Goal: Task Accomplishment & Management: Complete application form

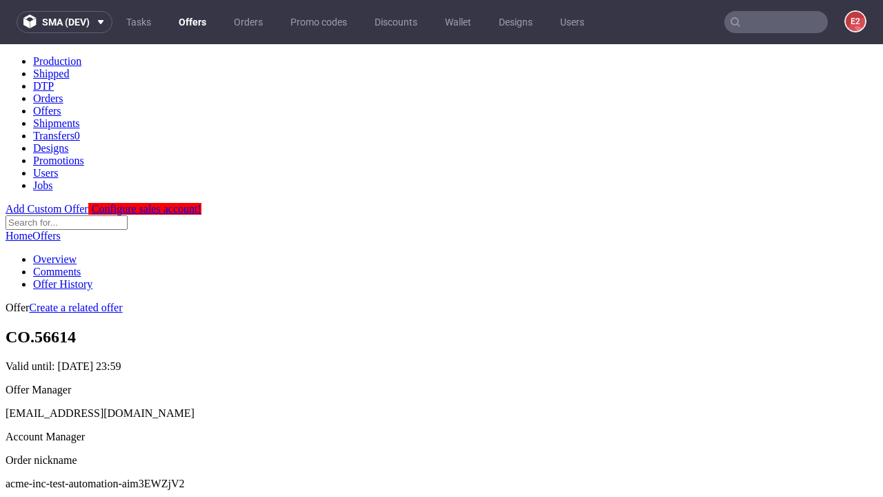
scroll to position [137, 0]
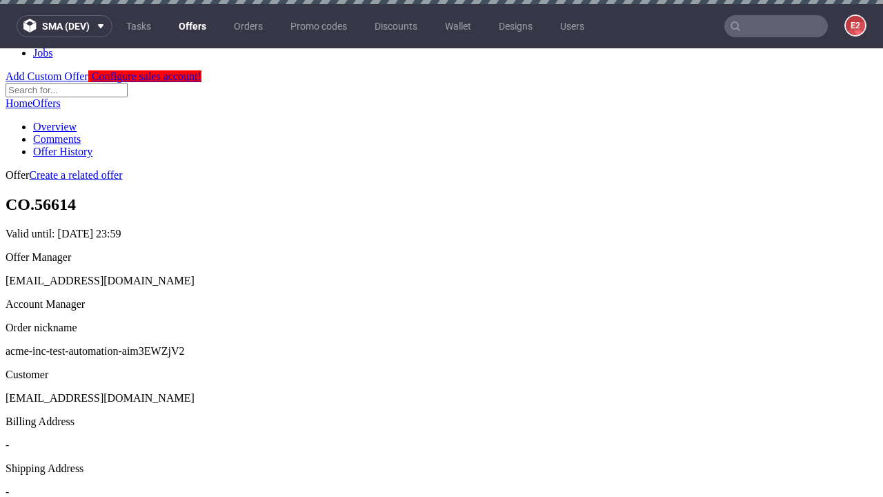
scroll to position [4, 0]
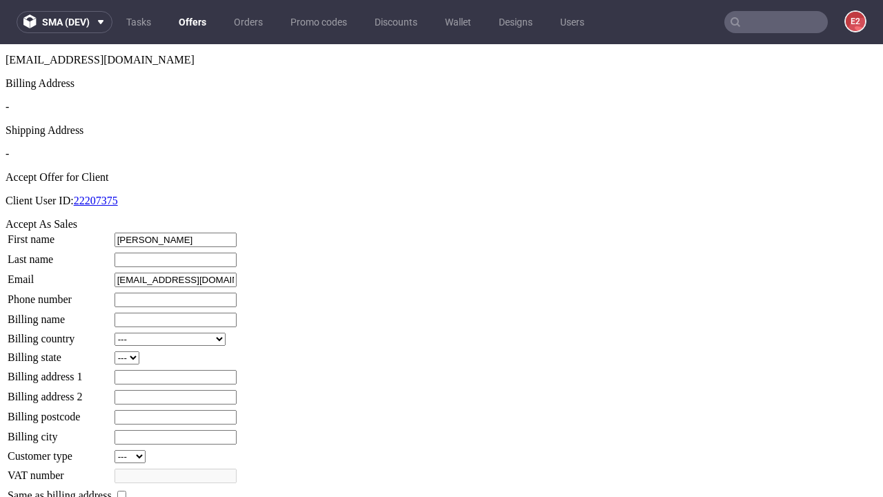
type input "[PERSON_NAME]"
type input "1509813888"
type input "Lennie94"
select select "13"
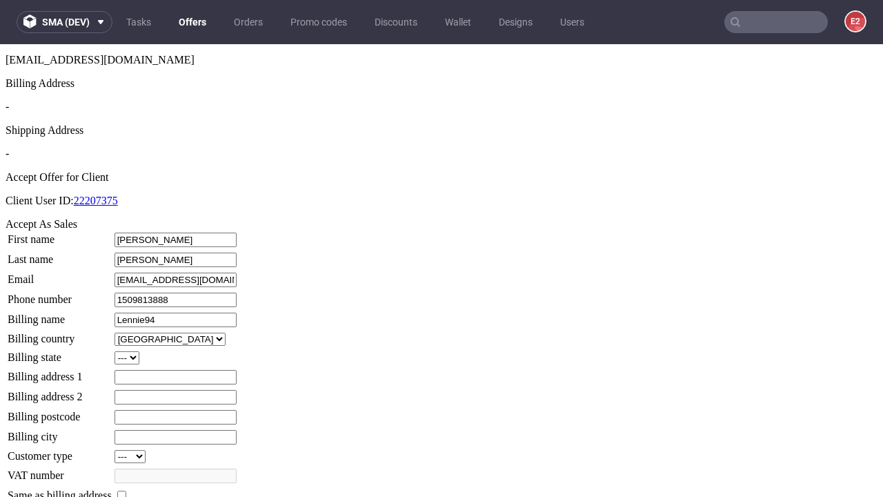
type input "Lennie94"
type input "[STREET_ADDRESS][PERSON_NAME]"
select select "132"
type input "[STREET_ADDRESS][PERSON_NAME]"
type input "ZC5 3RU"
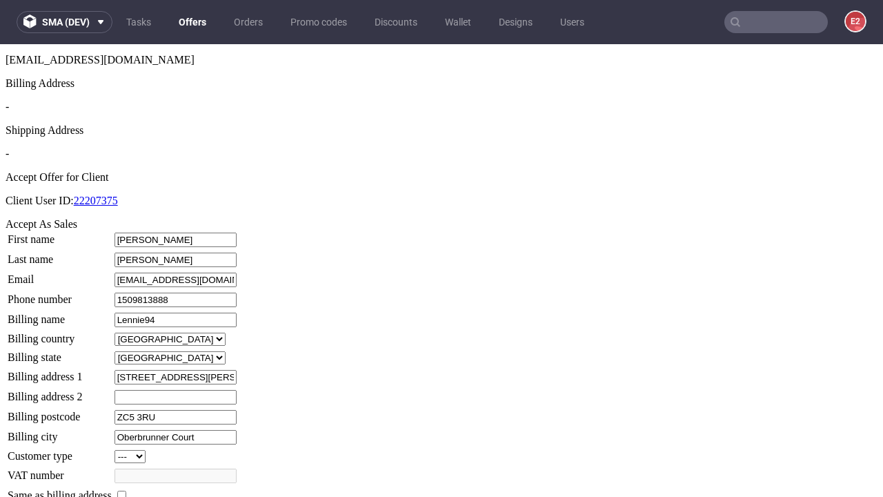
type input "Oberbrunner Court"
click at [126, 490] on input "checkbox" at bounding box center [121, 494] width 9 height 9
checkbox input "true"
type input "Lennie94"
select select "13"
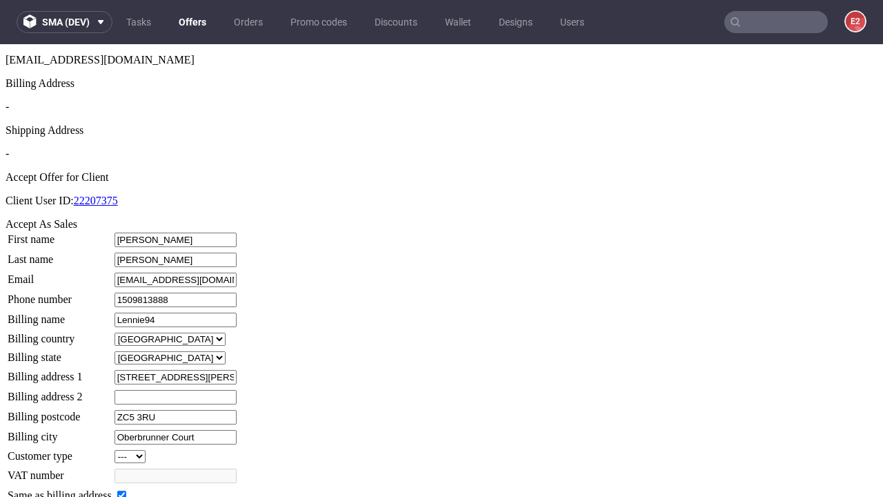
type input "[STREET_ADDRESS][PERSON_NAME]"
type input "ZC5 3RU"
type input "Oberbrunner Court"
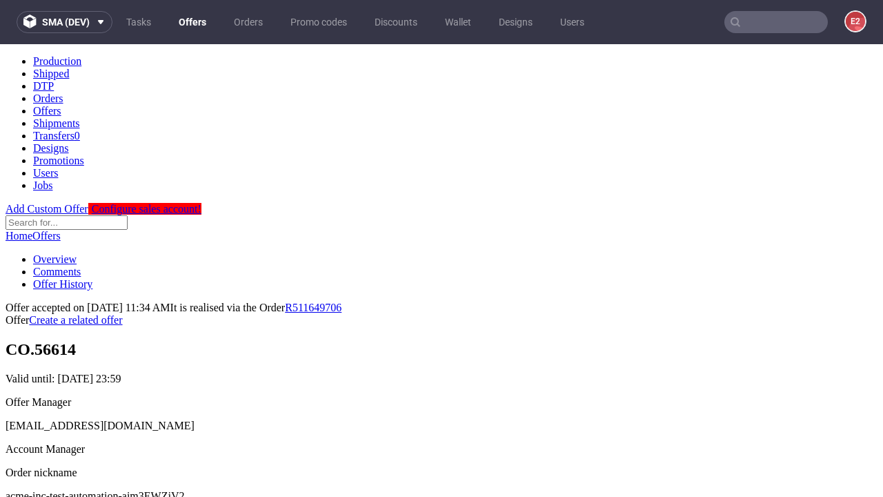
scroll to position [0, 0]
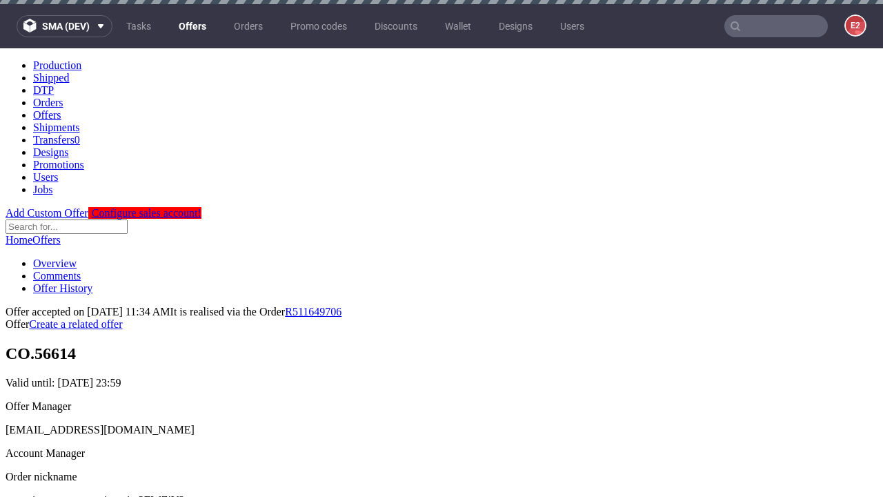
type input "[DATE]"
select select "12214305"
type input "In progress..."
